Goal: Information Seeking & Learning: Check status

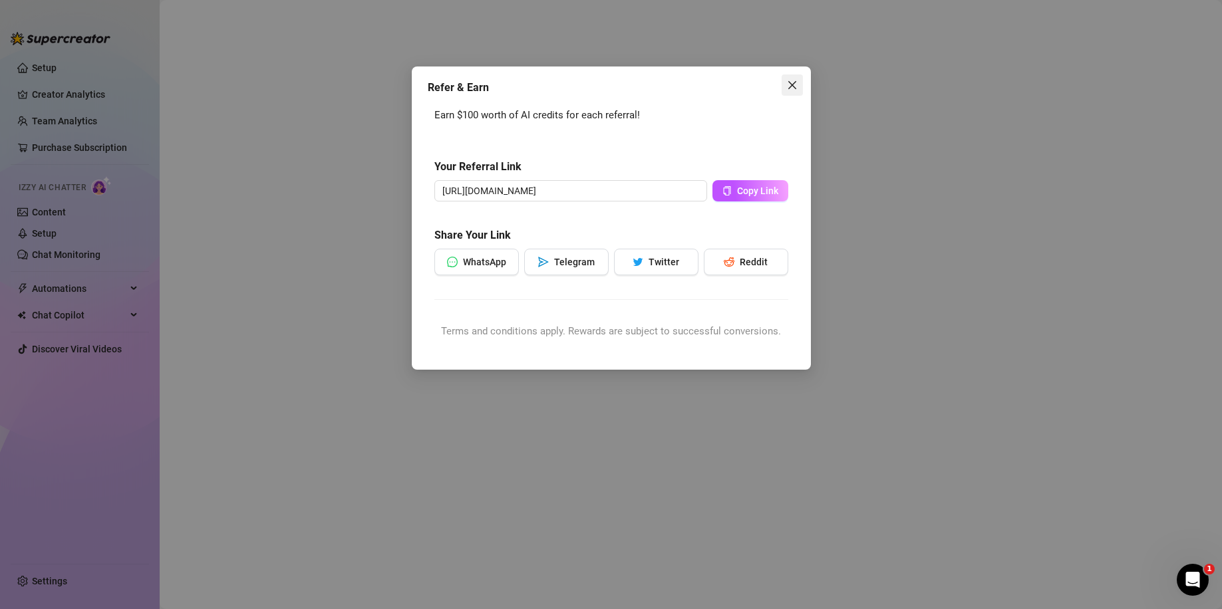
click at [798, 84] on span "Close" at bounding box center [792, 85] width 21 height 11
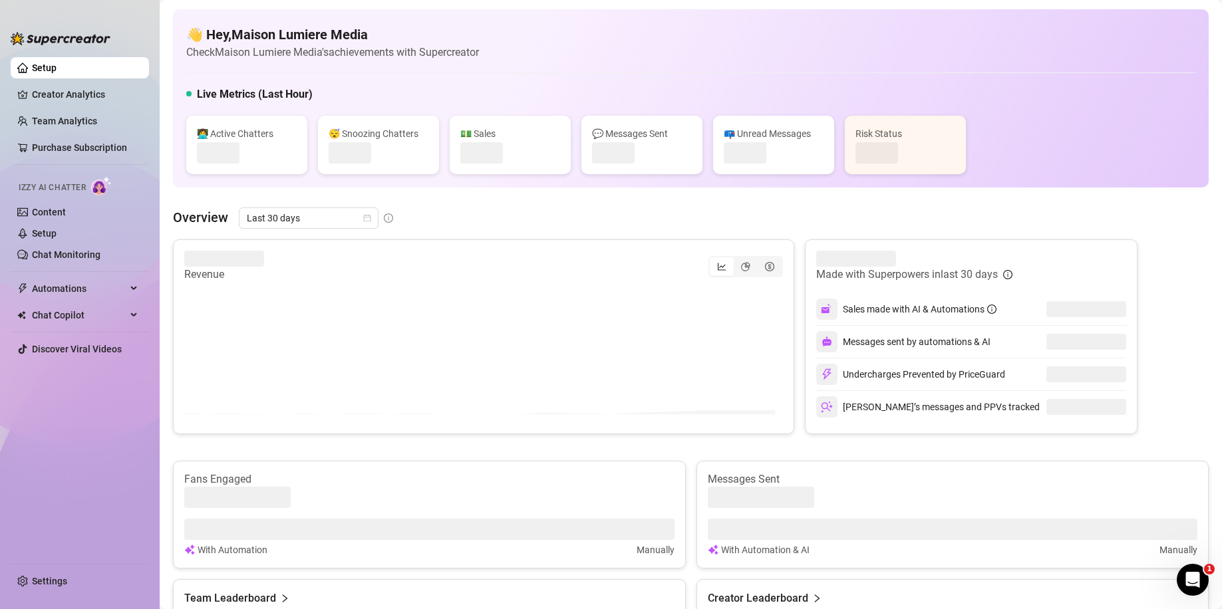
click at [782, 91] on div "Live Metrics (Last Hour)" at bounding box center [690, 96] width 1009 height 21
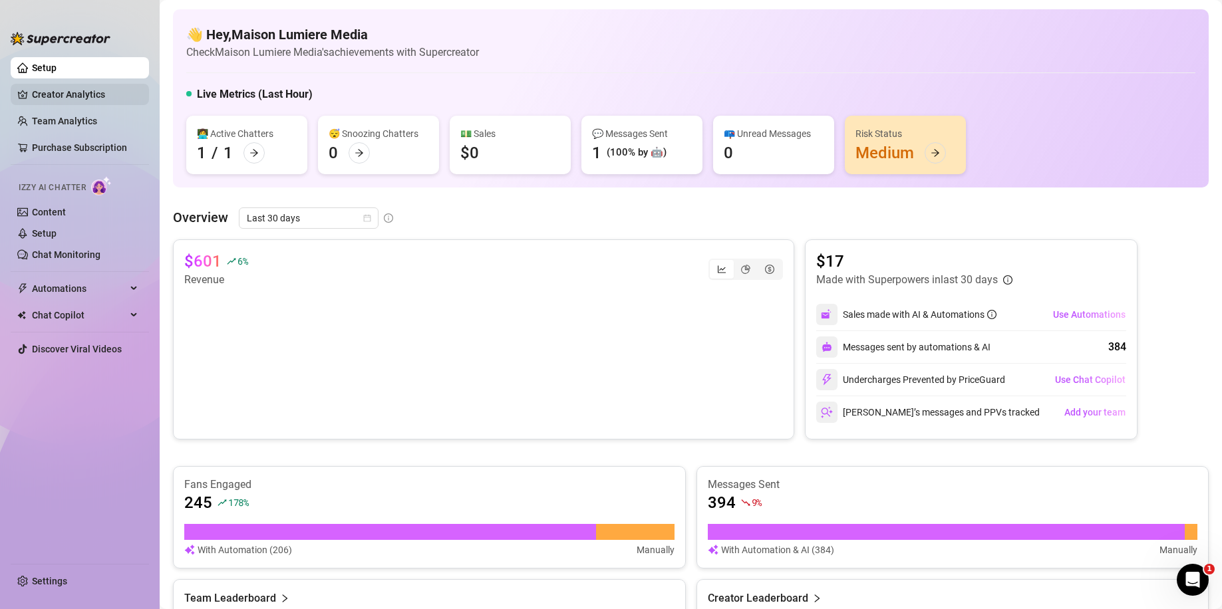
click at [70, 90] on link "Creator Analytics" at bounding box center [85, 94] width 106 height 21
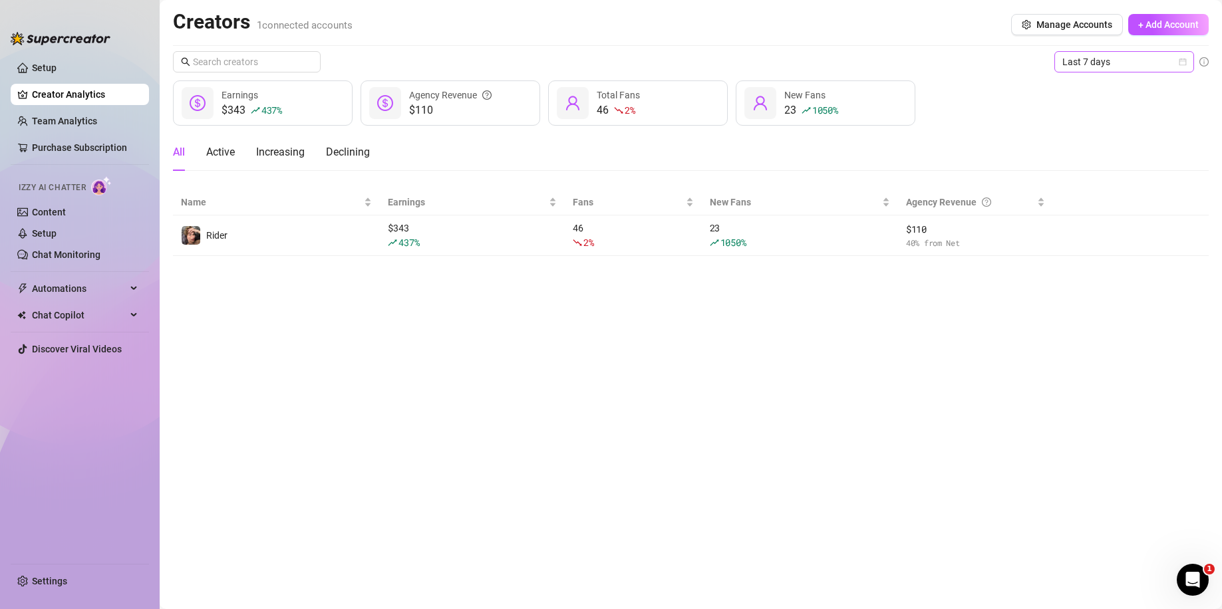
click at [1156, 61] on span "Last 7 days" at bounding box center [1124, 62] width 124 height 20
click at [1109, 176] on div "Custom date" at bounding box center [1124, 173] width 118 height 15
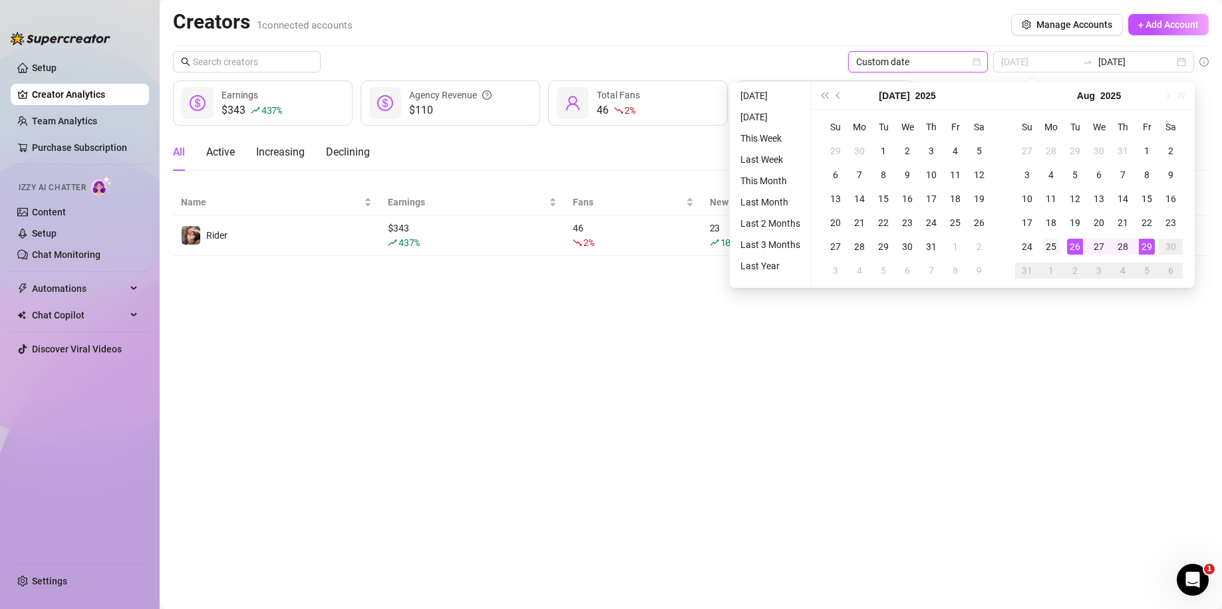
type input "[DATE]"
click at [1051, 247] on div "25" at bounding box center [1051, 247] width 16 height 16
type input "[DATE]"
click at [1094, 313] on main "Creators 1 connected accounts Manage Accounts + Add Account Custom date [DATE] …" at bounding box center [691, 304] width 1062 height 609
